Goal: Information Seeking & Learning: Learn about a topic

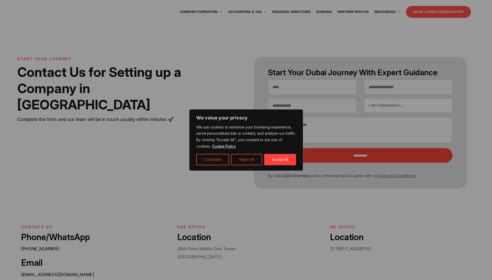
select select "Contact form"
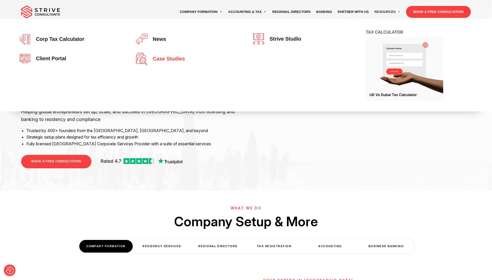
click at [180, 62] on link "Case studies" at bounding box center [187, 59] width 103 height 12
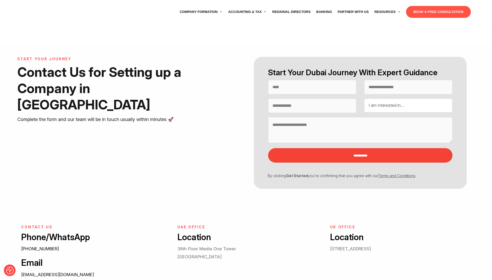
select select "Contact form"
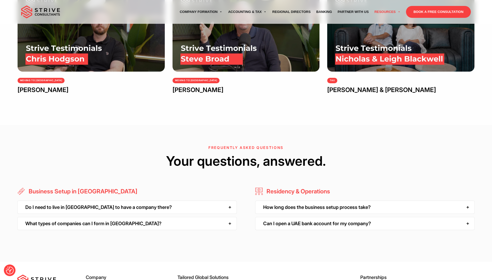
scroll to position [341, 0]
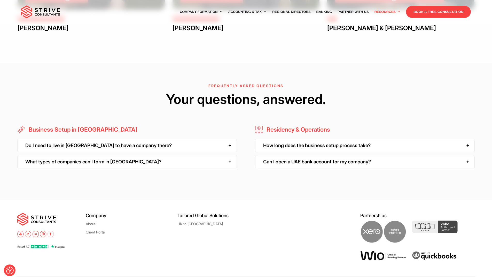
click at [231, 146] on div "Do I need to live in Dubai to have a company there?" at bounding box center [127, 145] width 220 height 13
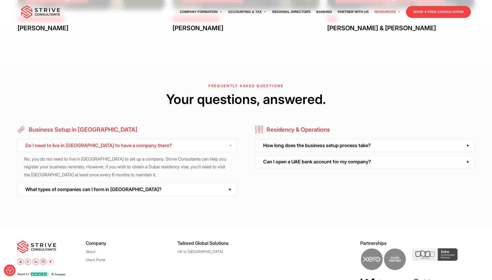
click at [467, 143] on div "How long does the business setup process take?" at bounding box center [365, 145] width 220 height 13
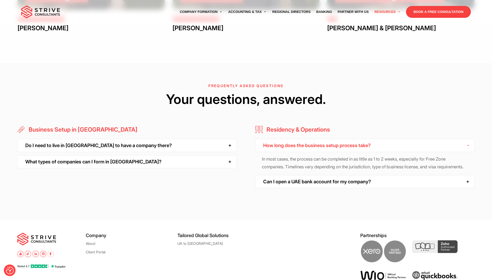
click at [467, 187] on div "Can I open a UAE bank account for my company?" at bounding box center [365, 181] width 220 height 13
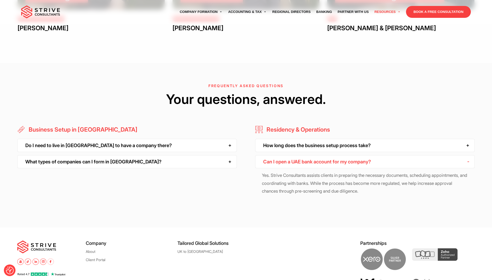
click at [231, 160] on div "What types of companies can I form in Dubai?" at bounding box center [127, 161] width 220 height 13
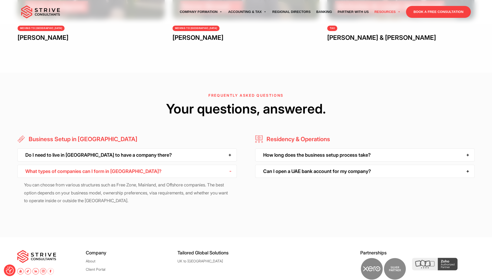
scroll to position [380, 0]
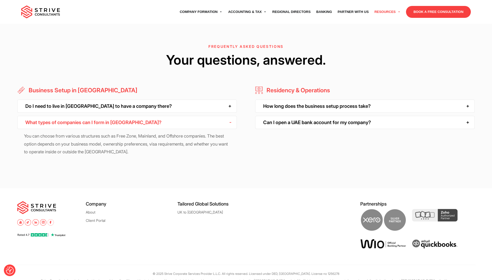
click at [230, 105] on div "Do I need to live in Dubai to have a company there?" at bounding box center [127, 105] width 220 height 13
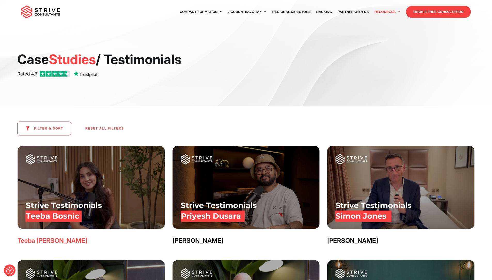
scroll to position [0, 0]
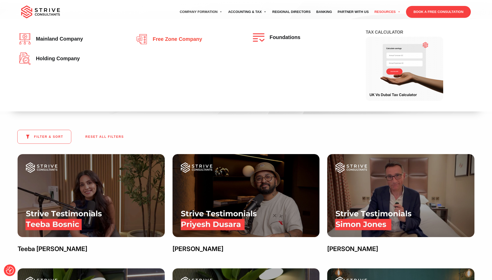
click at [178, 40] on span "Free zone company" at bounding box center [176, 39] width 52 height 6
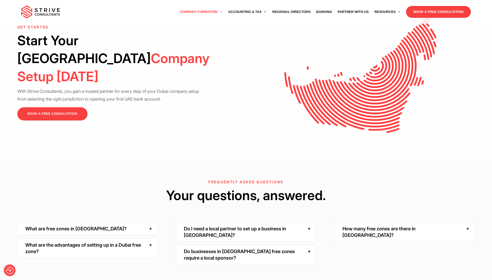
scroll to position [1085, 0]
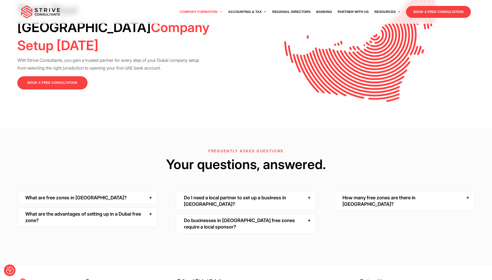
click at [152, 191] on div "What are free zones in [GEOGRAPHIC_DATA]?" at bounding box center [87, 197] width 140 height 13
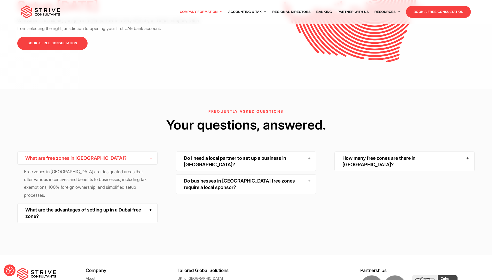
scroll to position [1147, 0]
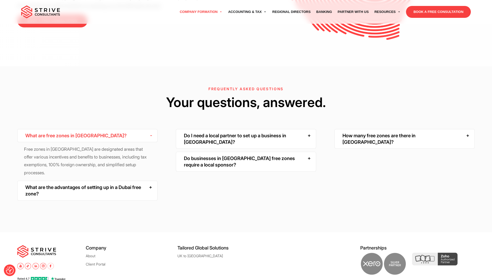
click at [146, 181] on div "What are the advantages of setting up in a Dubai free zone?" at bounding box center [87, 191] width 140 height 20
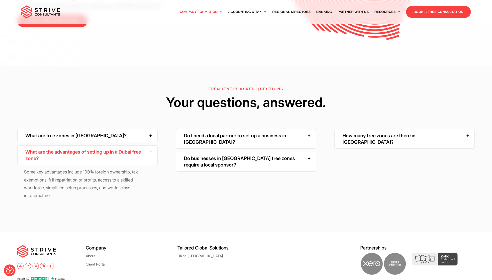
click at [313, 129] on div "Do I need a local partner to set up a business in [GEOGRAPHIC_DATA]?" at bounding box center [246, 139] width 140 height 20
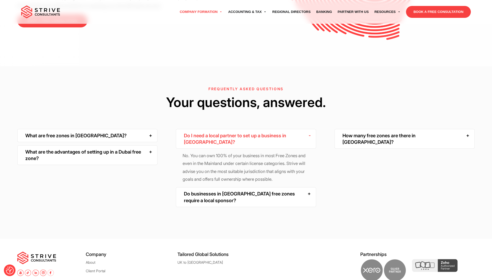
click at [308, 187] on div "Do businesses in Dubai free zones require a local sponsor?" at bounding box center [246, 197] width 140 height 20
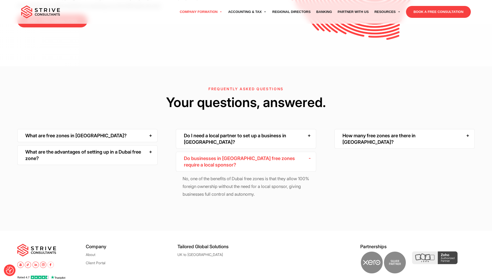
click at [460, 129] on div "How many free zones are there in Dubai?" at bounding box center [405, 139] width 140 height 20
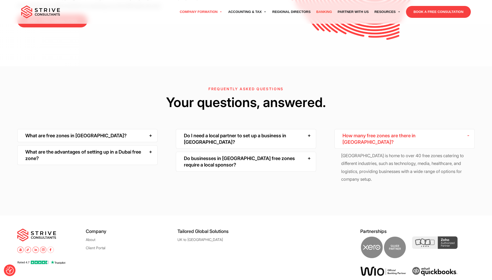
click at [323, 11] on link "Banking" at bounding box center [324, 12] width 21 height 14
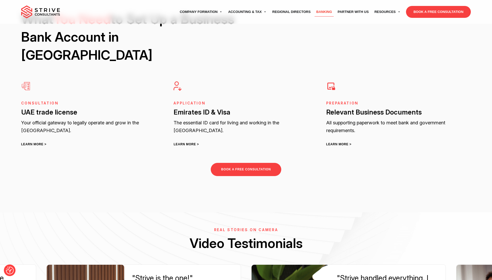
scroll to position [806, 0]
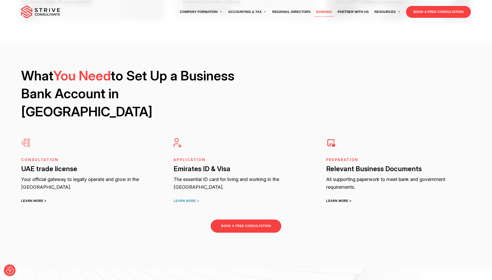
click at [186, 199] on link "LEARN MORE >" at bounding box center [186, 201] width 25 height 4
